Goal: Transaction & Acquisition: Purchase product/service

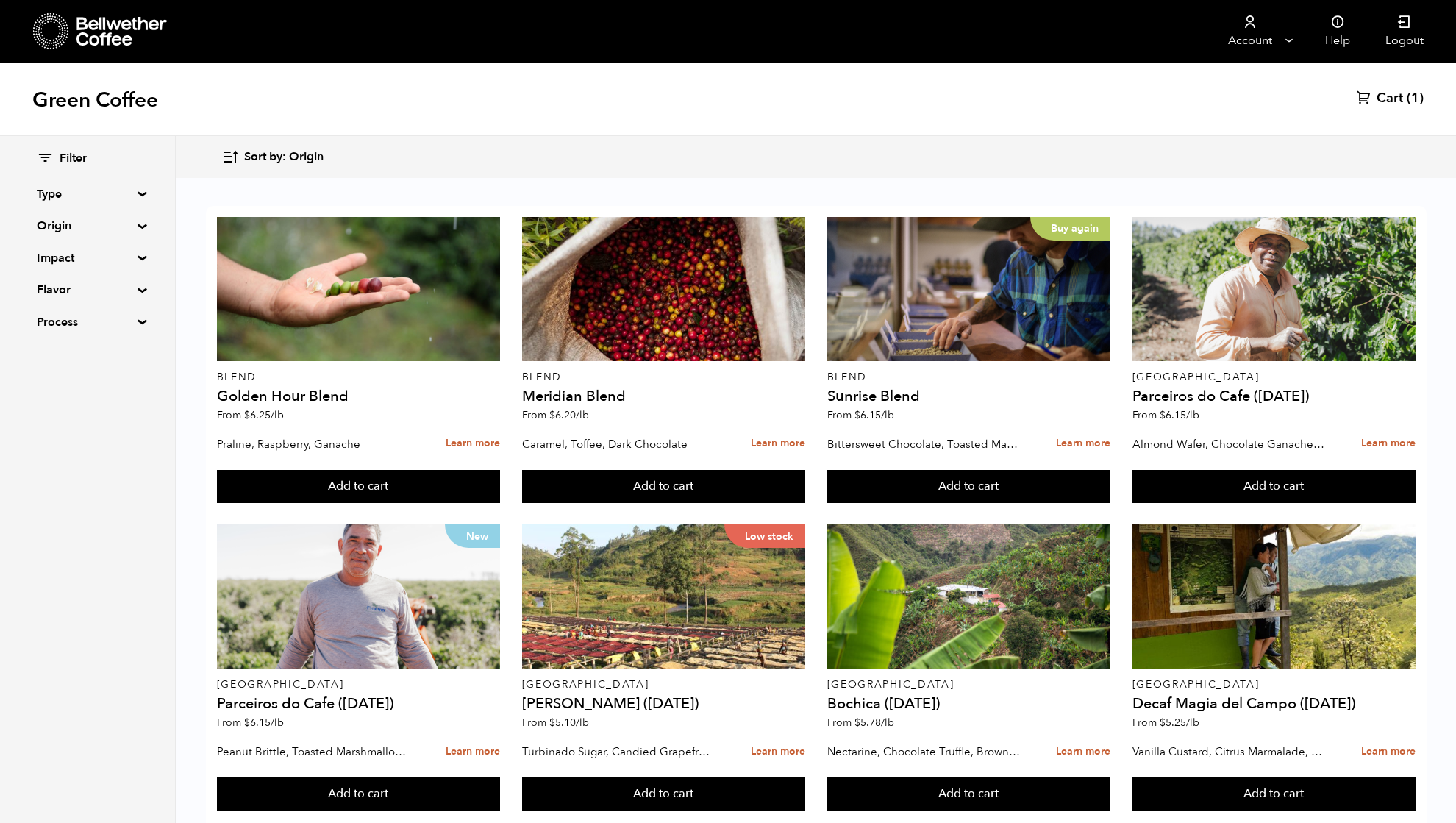
click at [62, 227] on summary "Origin" at bounding box center [87, 226] width 102 height 18
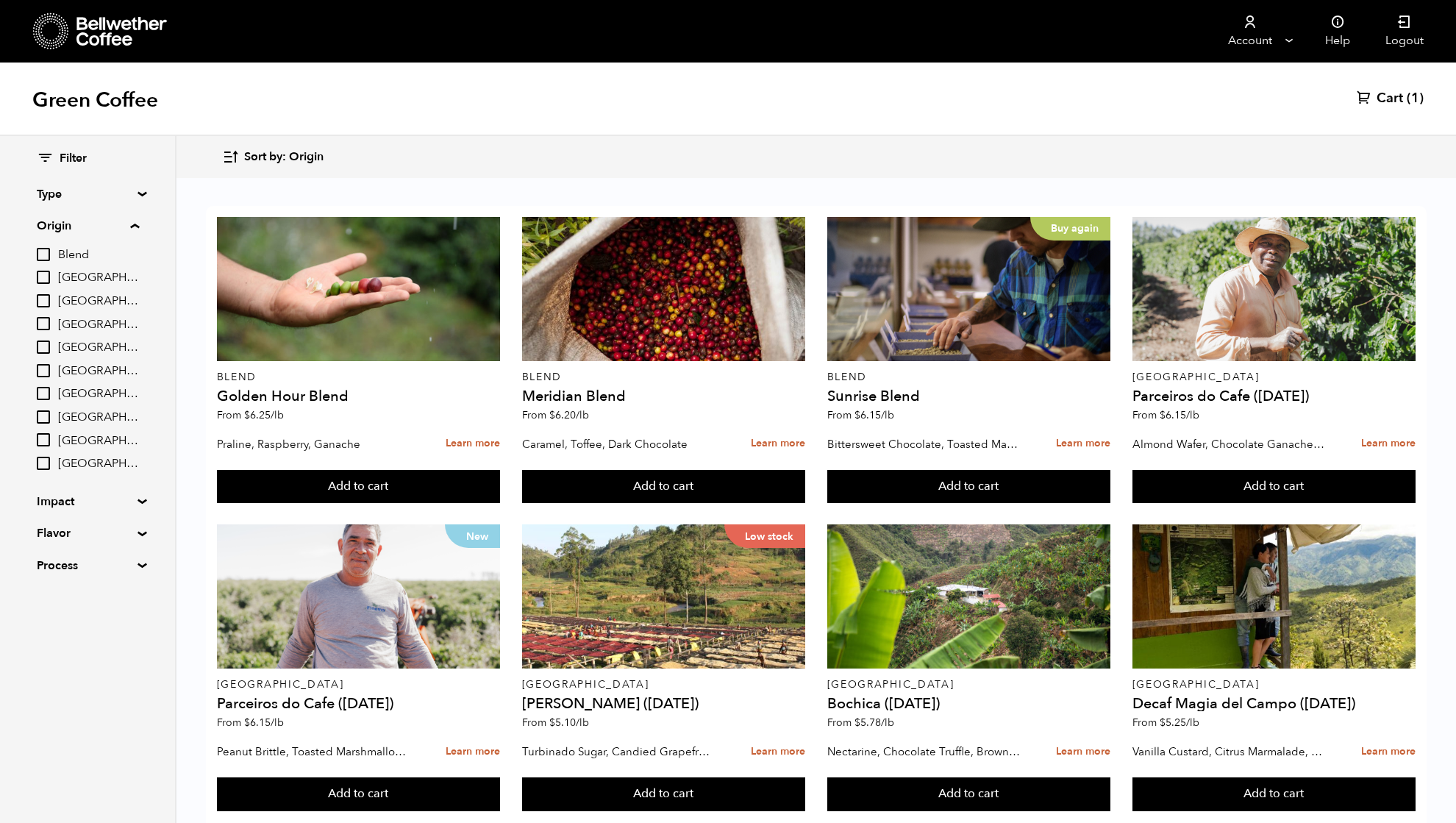
click at [43, 393] on input "[GEOGRAPHIC_DATA]" at bounding box center [43, 393] width 14 height 14
checkbox input "true"
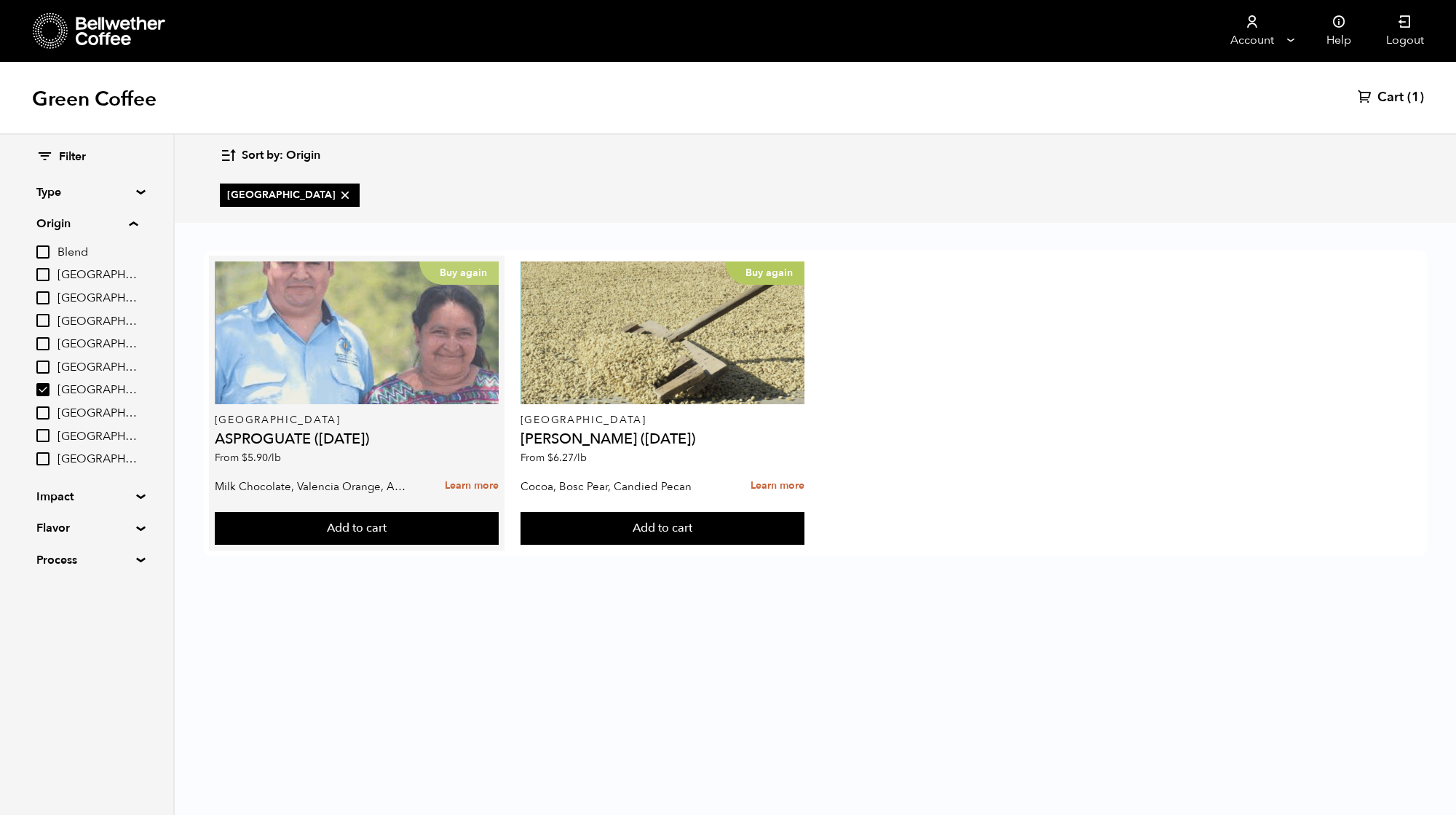
click at [332, 326] on div "Buy again" at bounding box center [357, 333] width 284 height 143
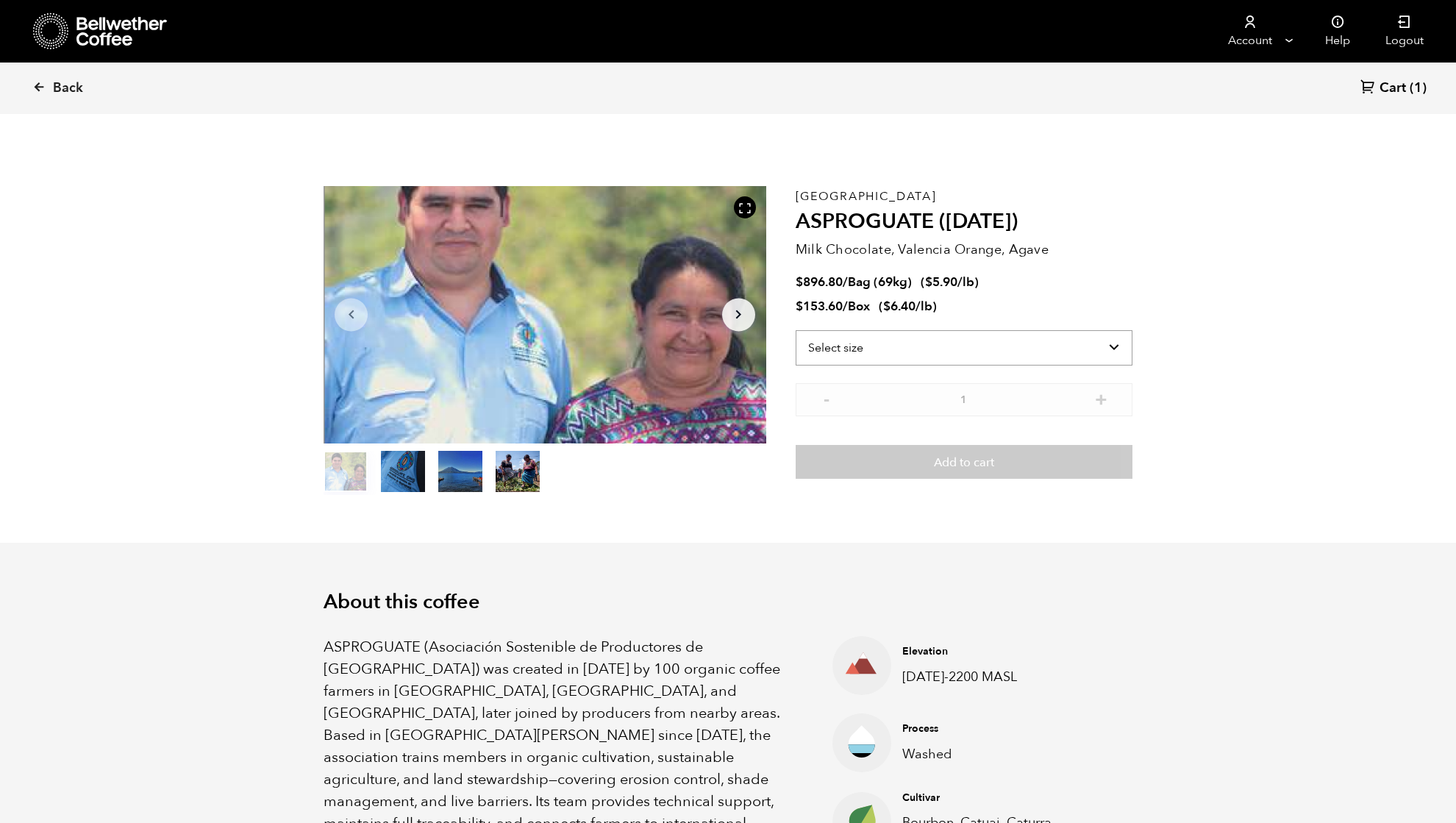
drag, startPoint x: 871, startPoint y: 350, endPoint x: 885, endPoint y: 363, distance: 19.1
click at [871, 350] on select "Select size Bag (69kg) (152 lbs) Box (24 lbs)" at bounding box center [964, 348] width 337 height 35
select select "box"
click at [796, 330] on select "Select size Bag (69kg) (152 lbs) Box (24 lbs)" at bounding box center [964, 348] width 337 height 35
